Goal: Navigation & Orientation: Find specific page/section

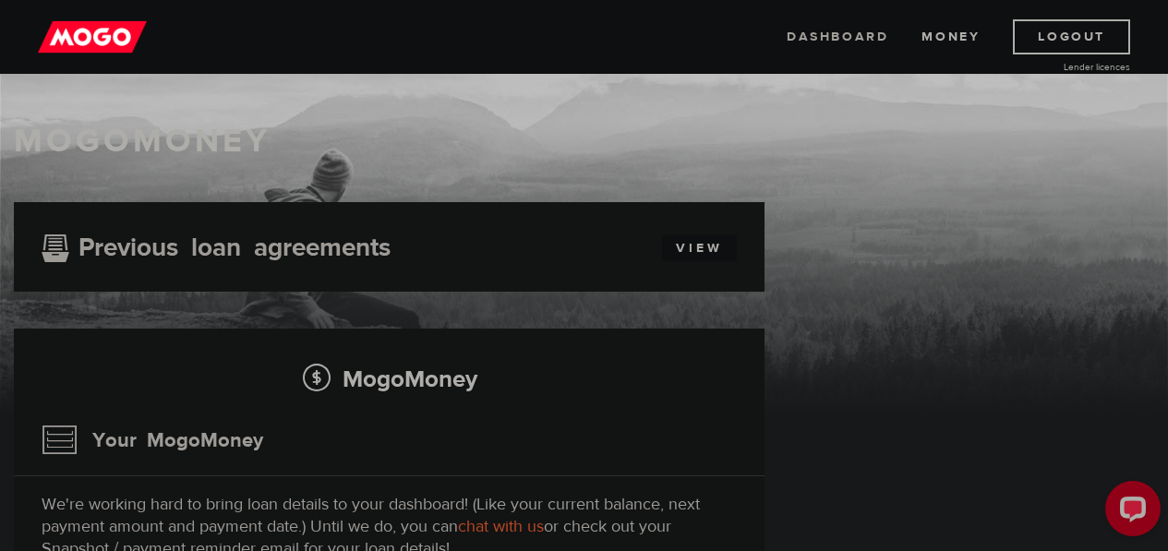
click at [809, 39] on link "Dashboard" at bounding box center [838, 36] width 102 height 35
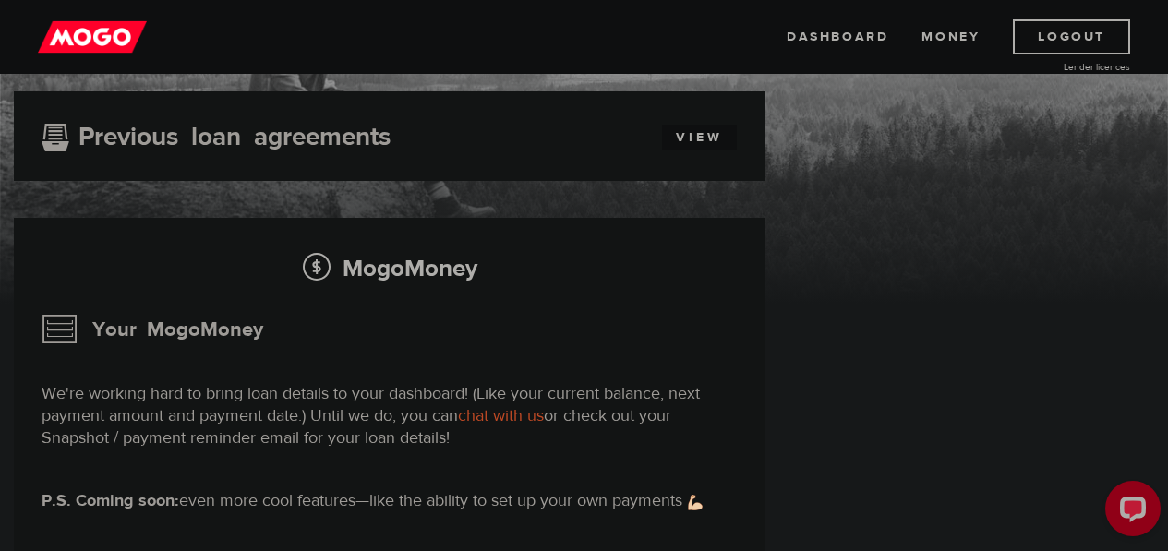
scroll to position [92, 0]
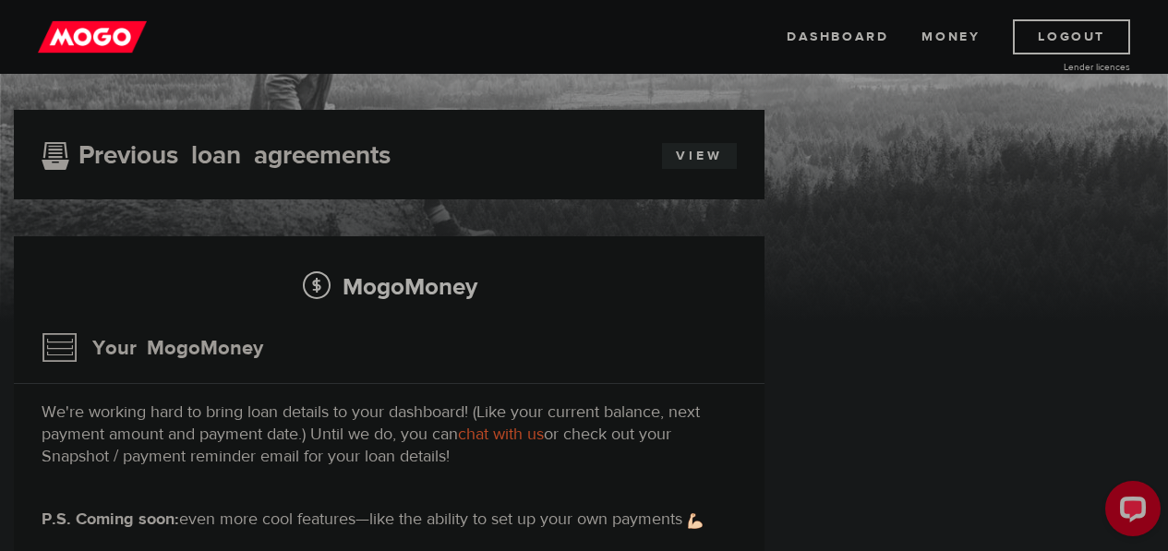
click at [699, 151] on link "View" at bounding box center [699, 156] width 75 height 26
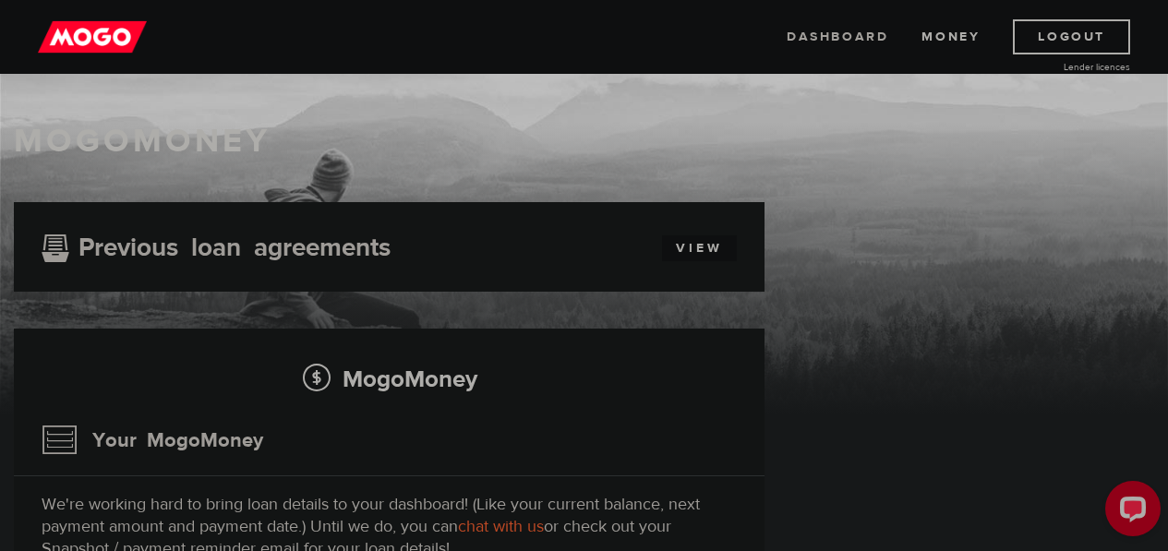
click at [807, 35] on link "Dashboard" at bounding box center [838, 36] width 102 height 35
